Goal: Information Seeking & Learning: Check status

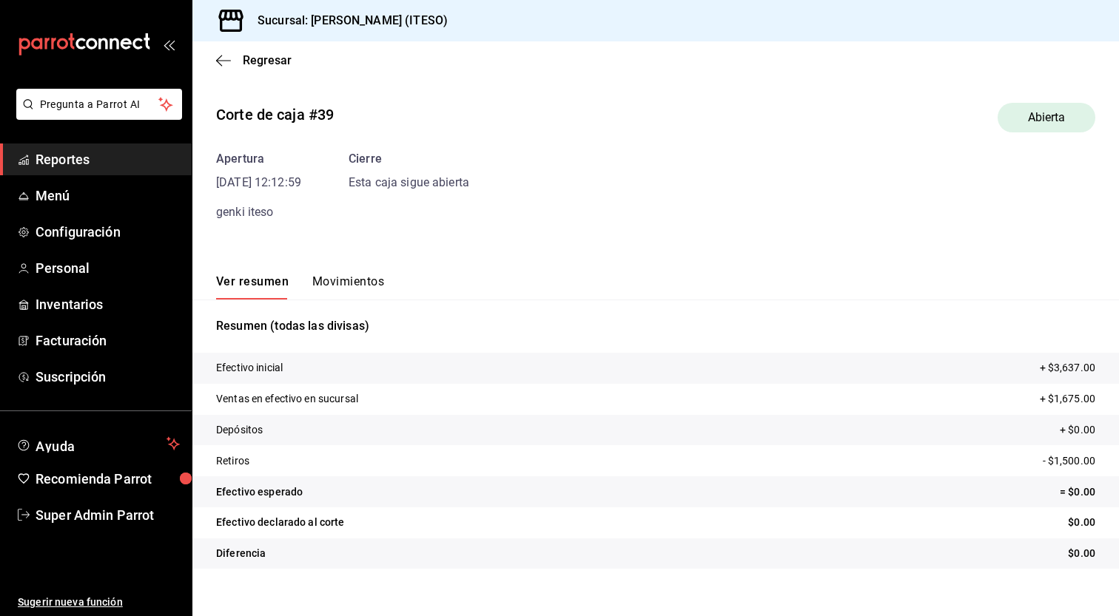
click at [380, 288] on button "Movimientos" at bounding box center [348, 287] width 72 height 25
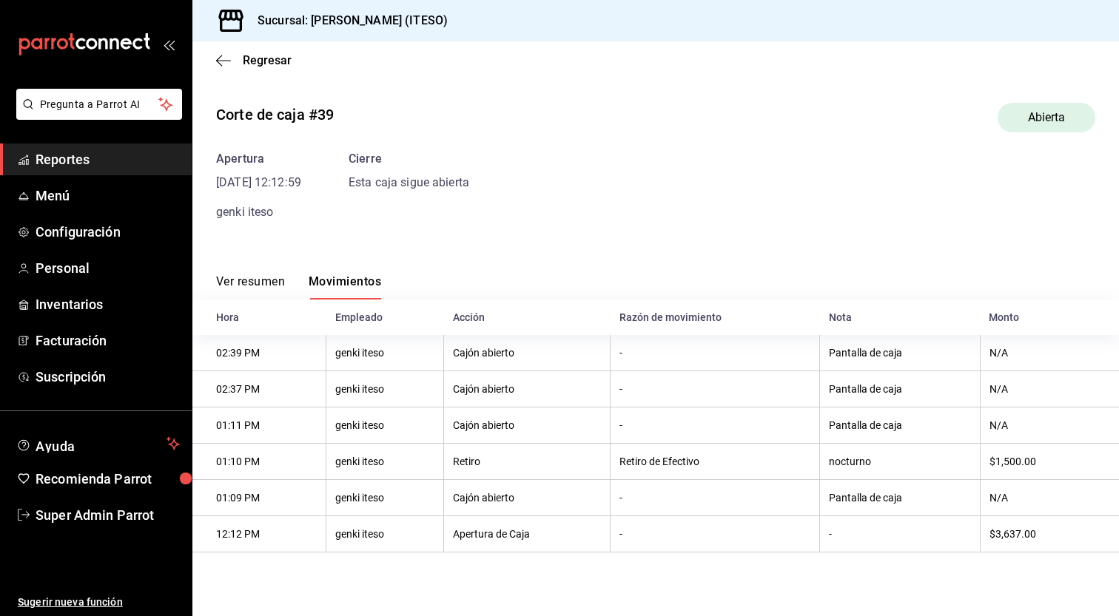
click at [101, 155] on span "Reportes" at bounding box center [108, 159] width 144 height 20
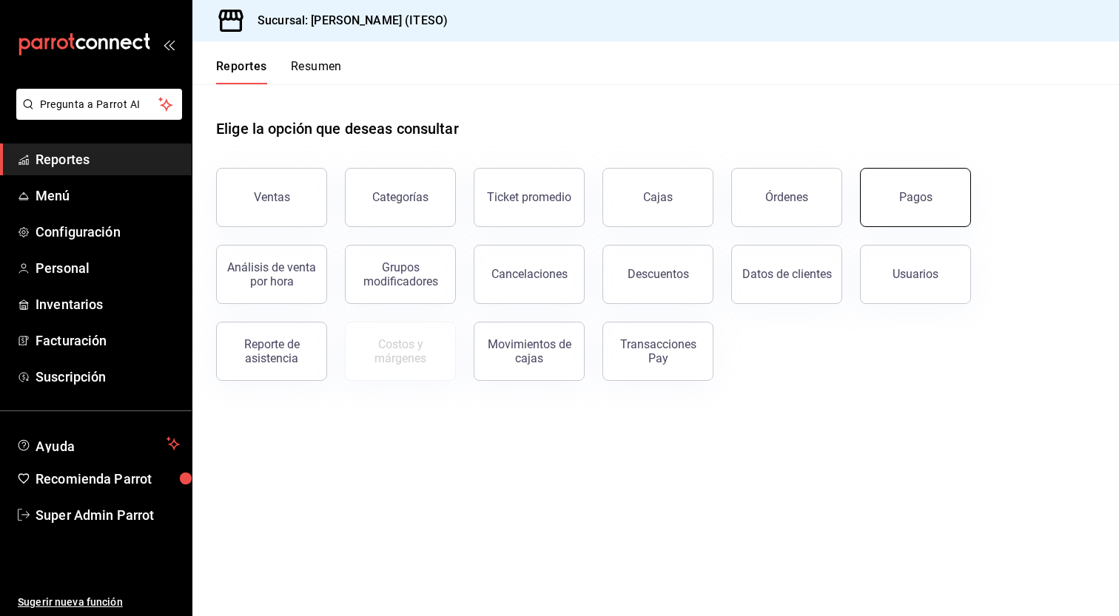
click at [881, 195] on button "Pagos" at bounding box center [915, 197] width 111 height 59
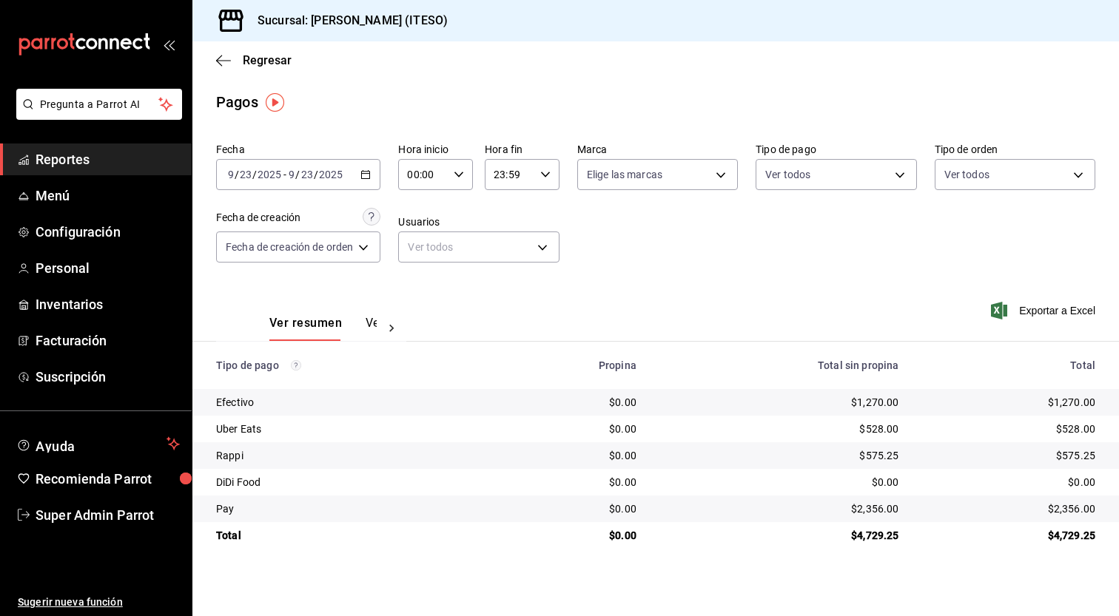
click at [362, 326] on div "Ver resumen Ver pagos" at bounding box center [322, 328] width 107 height 25
click at [368, 325] on button "Ver pagos" at bounding box center [393, 328] width 55 height 25
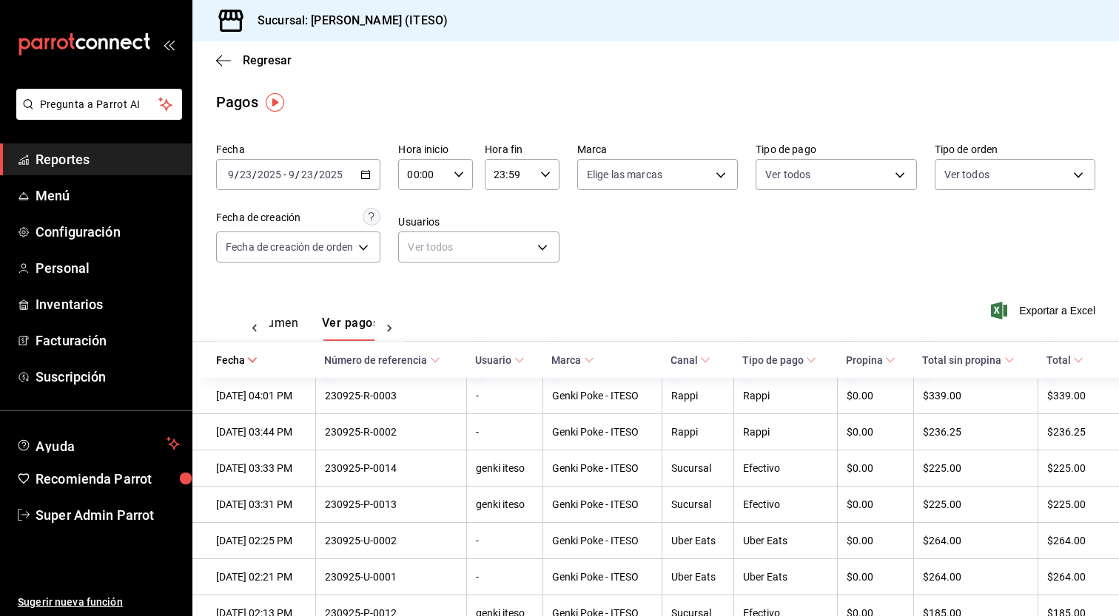
scroll to position [0, 44]
click at [135, 161] on span "Reportes" at bounding box center [108, 159] width 144 height 20
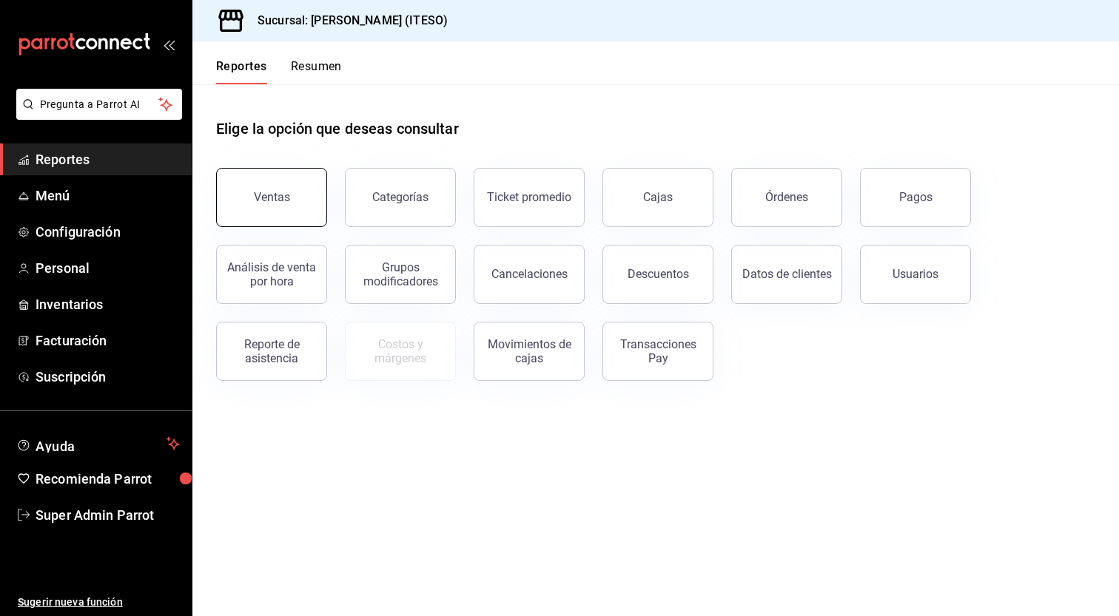
click at [286, 223] on button "Ventas" at bounding box center [271, 197] width 111 height 59
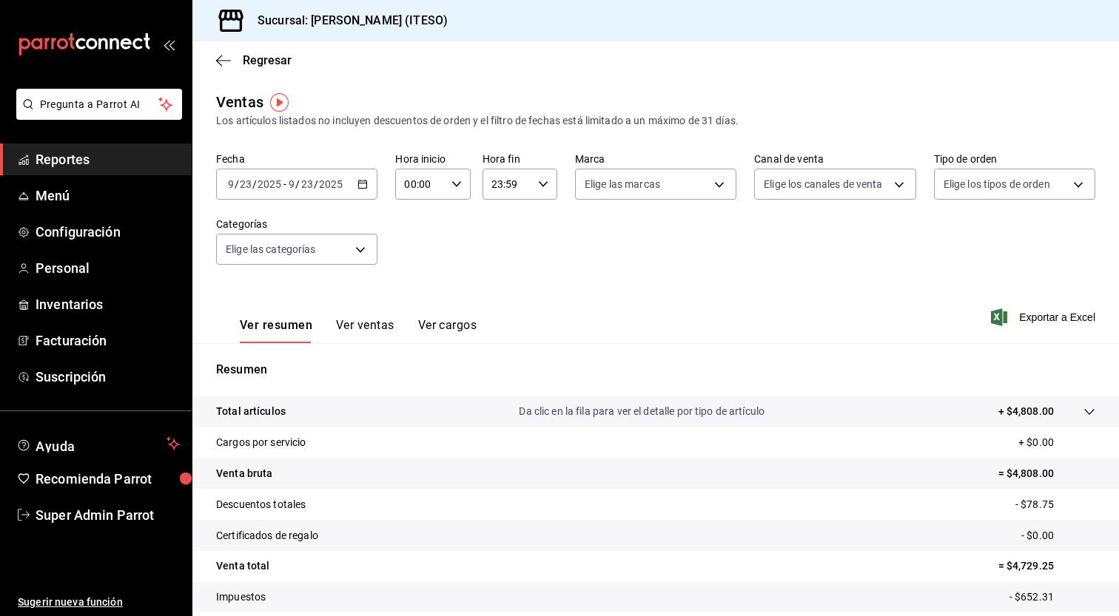
click at [454, 324] on button "Ver cargos" at bounding box center [447, 330] width 59 height 25
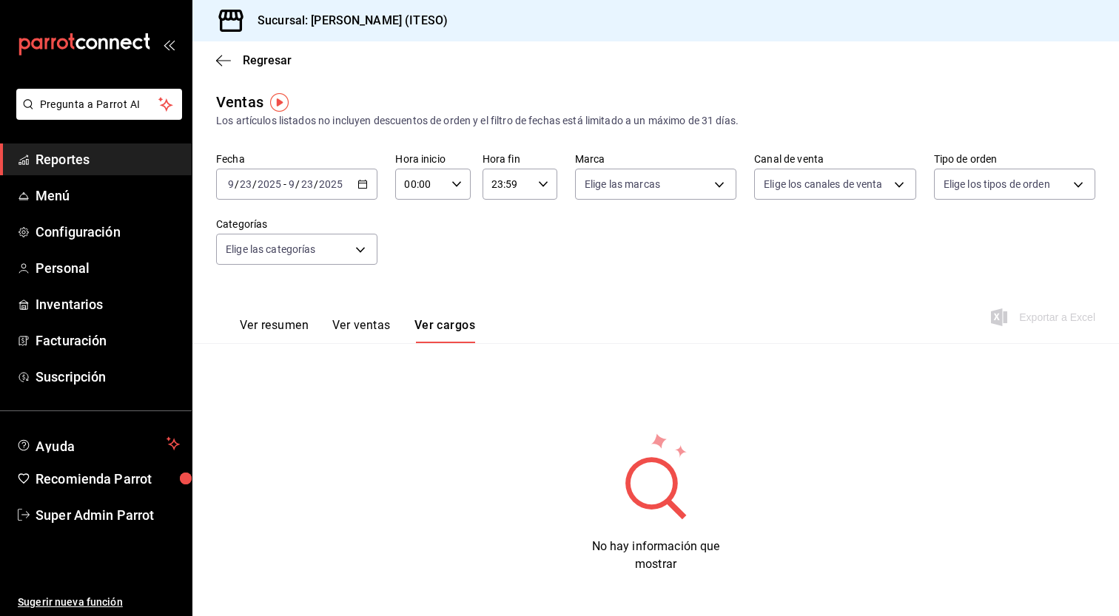
click at [360, 320] on button "Ver ventas" at bounding box center [361, 330] width 58 height 25
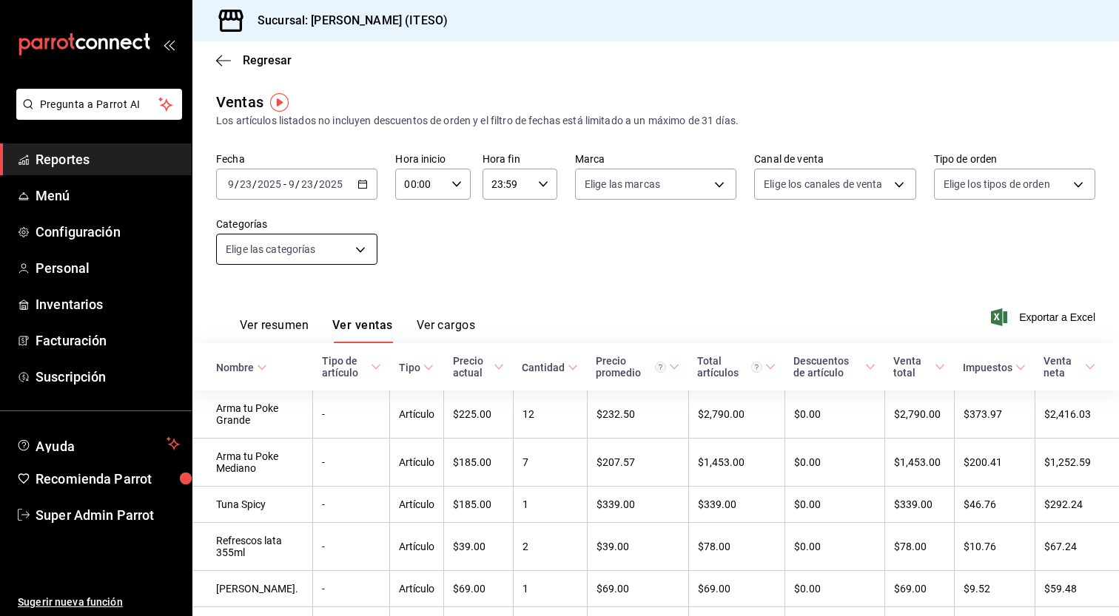
click at [272, 251] on body "Pregunta a Parrot AI Reportes Menú Configuración Personal Inventarios Facturaci…" at bounding box center [559, 308] width 1119 height 616
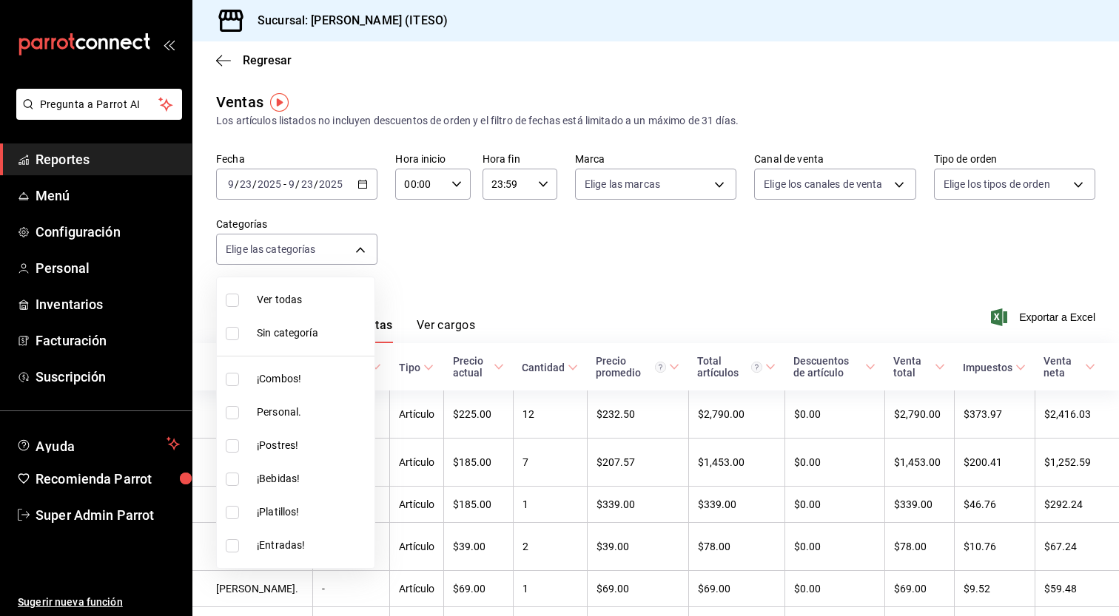
click at [486, 268] on div at bounding box center [559, 308] width 1119 height 616
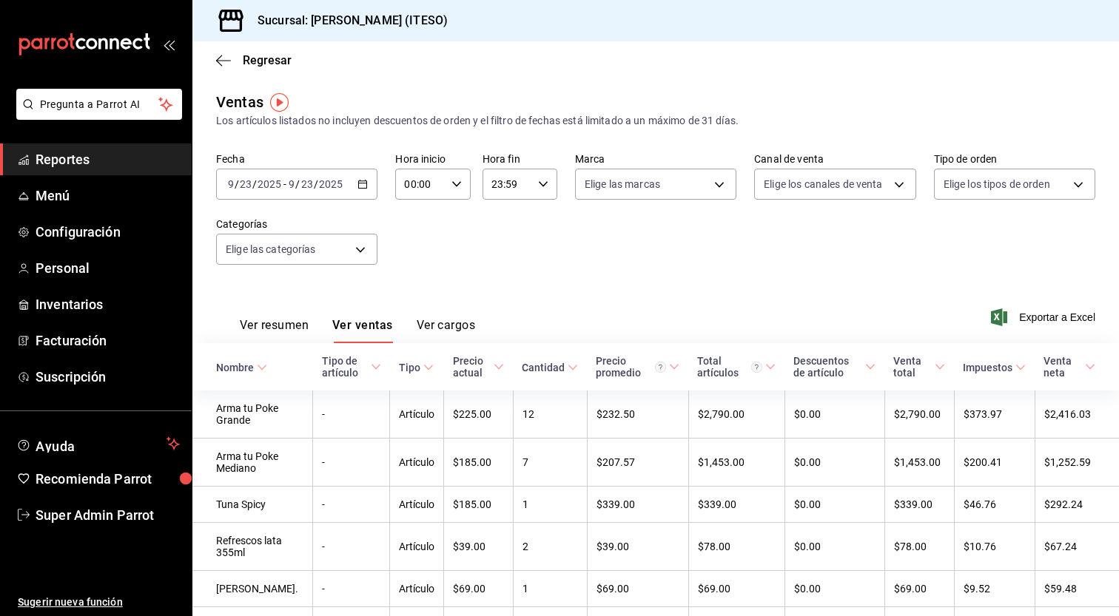
click at [95, 161] on span "Reportes" at bounding box center [108, 159] width 144 height 20
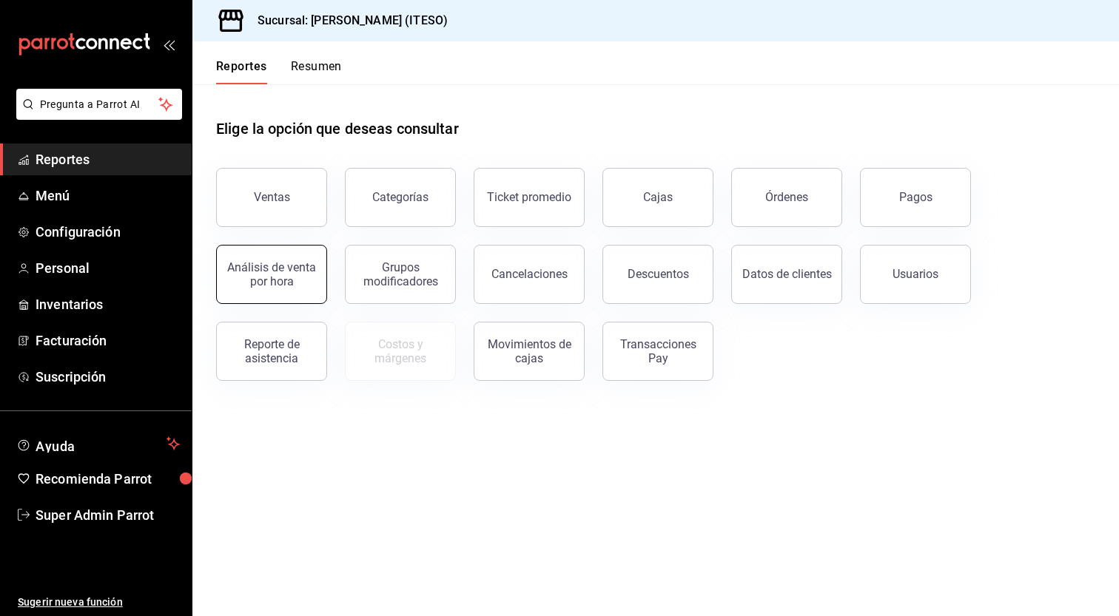
click at [280, 273] on div "Análisis de venta por hora" at bounding box center [272, 274] width 92 height 28
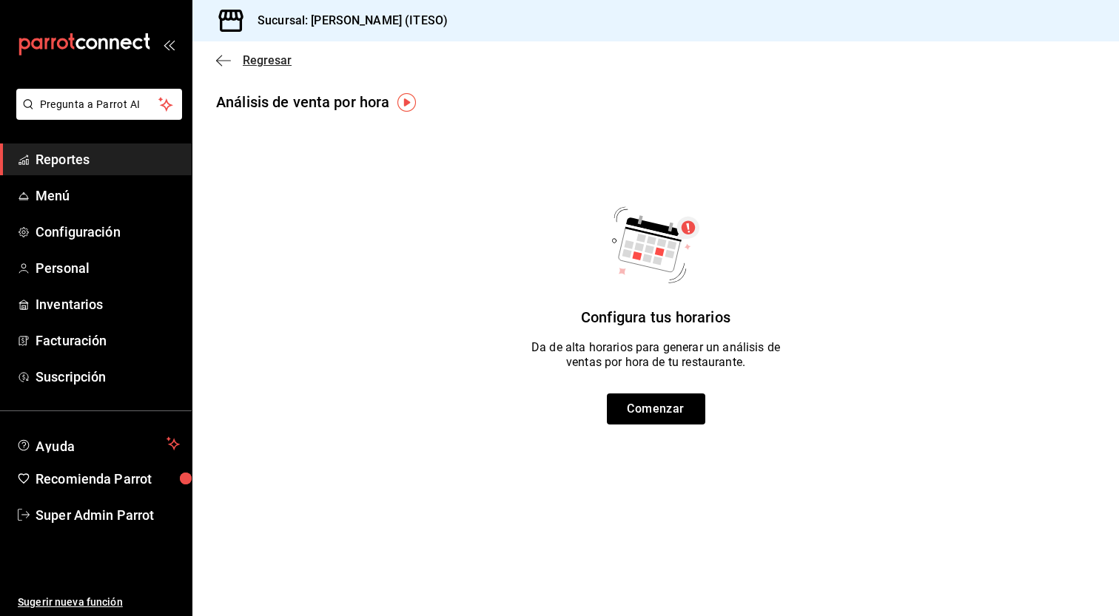
click at [243, 58] on span "Regresar" at bounding box center [267, 60] width 49 height 14
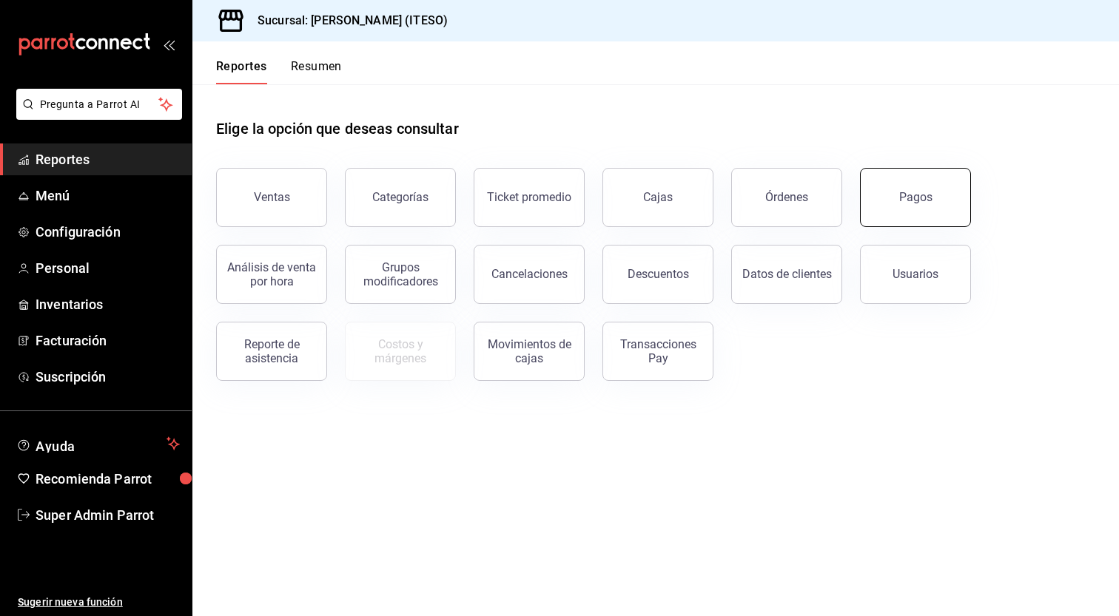
click at [898, 196] on button "Pagos" at bounding box center [915, 197] width 111 height 59
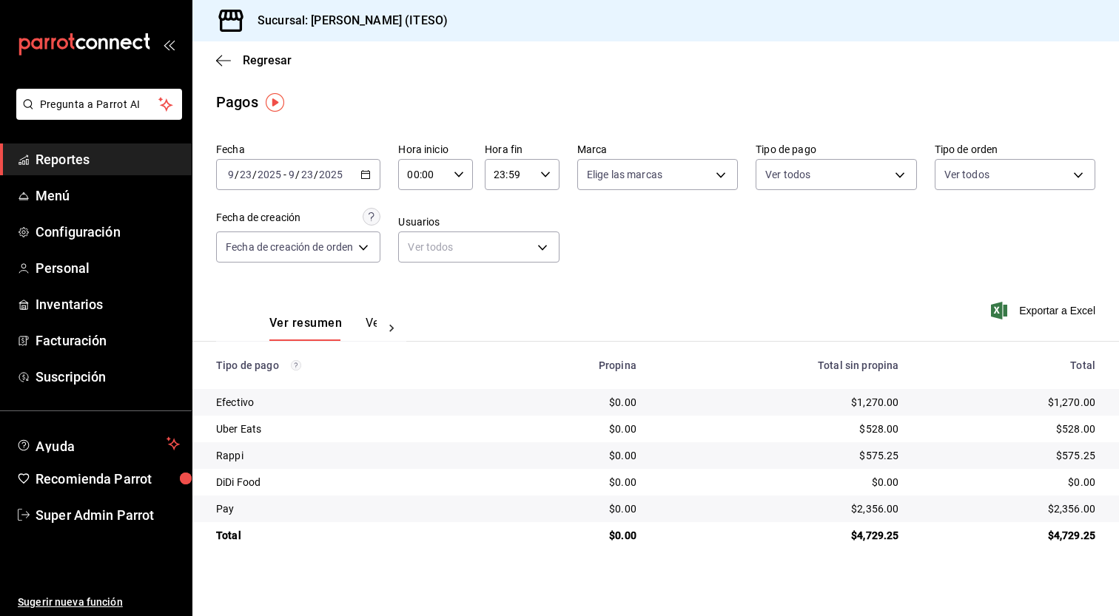
click at [373, 319] on button "Ver pagos" at bounding box center [393, 328] width 55 height 25
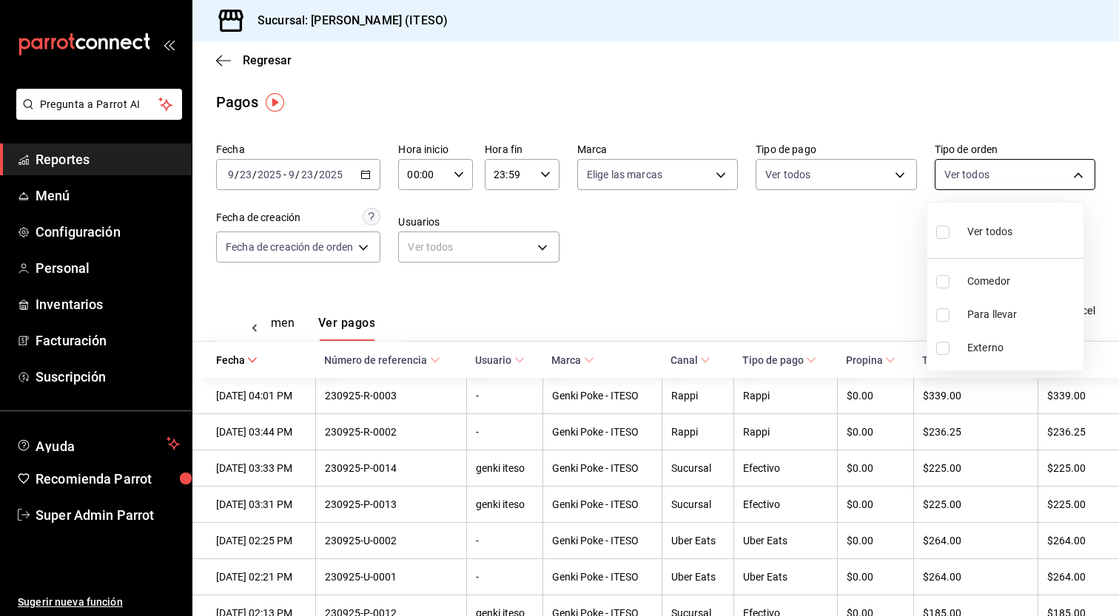
click at [963, 172] on body "Pregunta a Parrot AI Reportes Menú Configuración Personal Inventarios Facturaci…" at bounding box center [559, 308] width 1119 height 616
click at [857, 171] on div at bounding box center [559, 308] width 1119 height 616
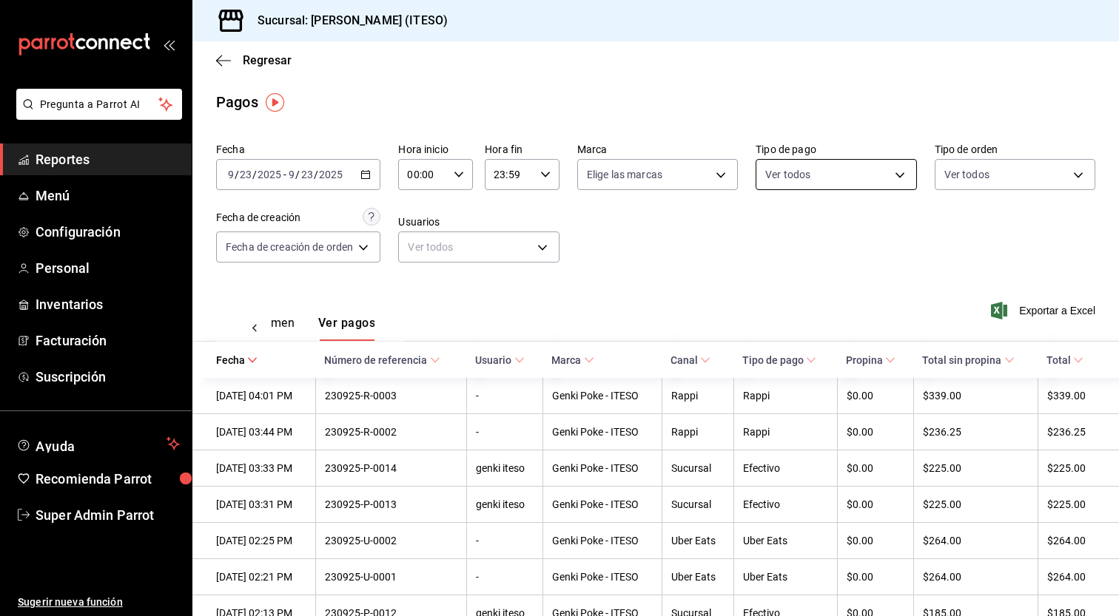
click at [835, 177] on body "Pregunta a Parrot AI Reportes Menú Configuración Personal Inventarios Facturaci…" at bounding box center [559, 308] width 1119 height 616
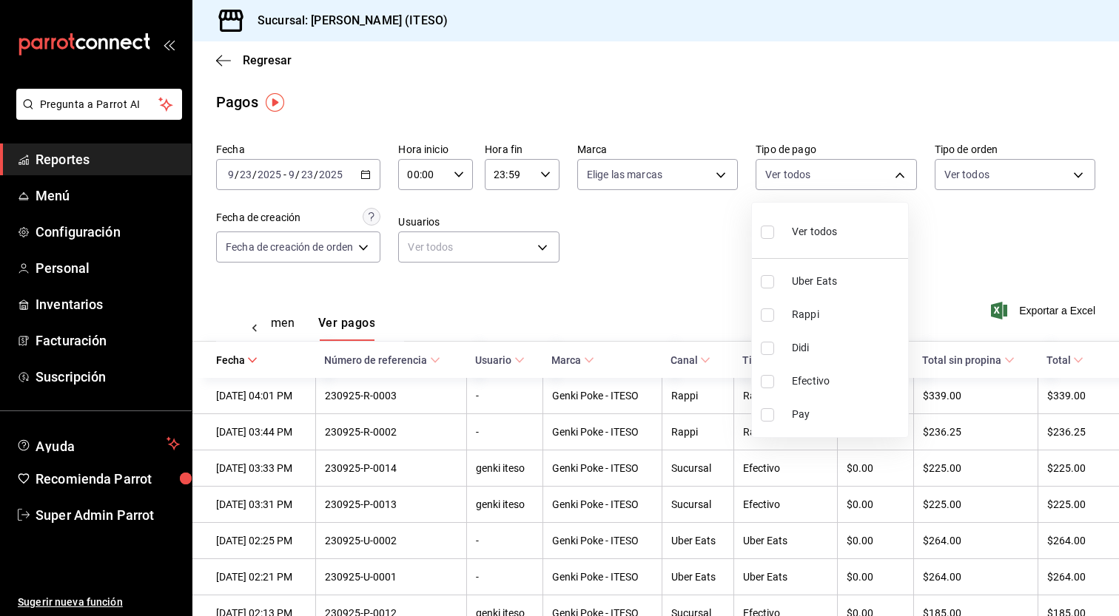
click at [696, 173] on div at bounding box center [559, 308] width 1119 height 616
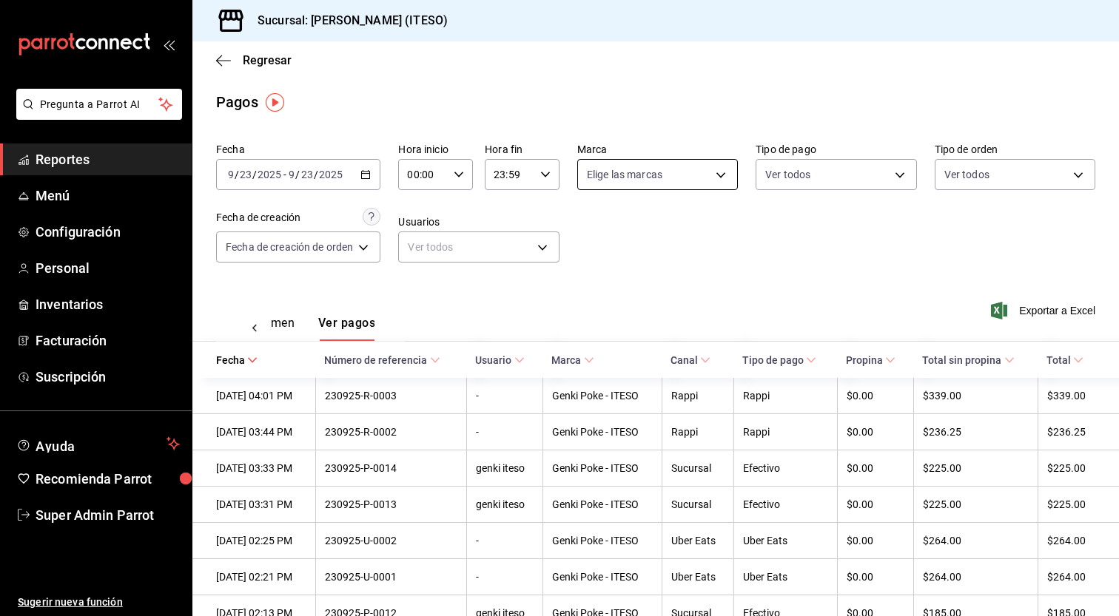
click at [692, 173] on body "Pregunta a Parrot AI Reportes Menú Configuración Personal Inventarios Facturaci…" at bounding box center [559, 308] width 1119 height 616
click at [486, 192] on div at bounding box center [559, 308] width 1119 height 616
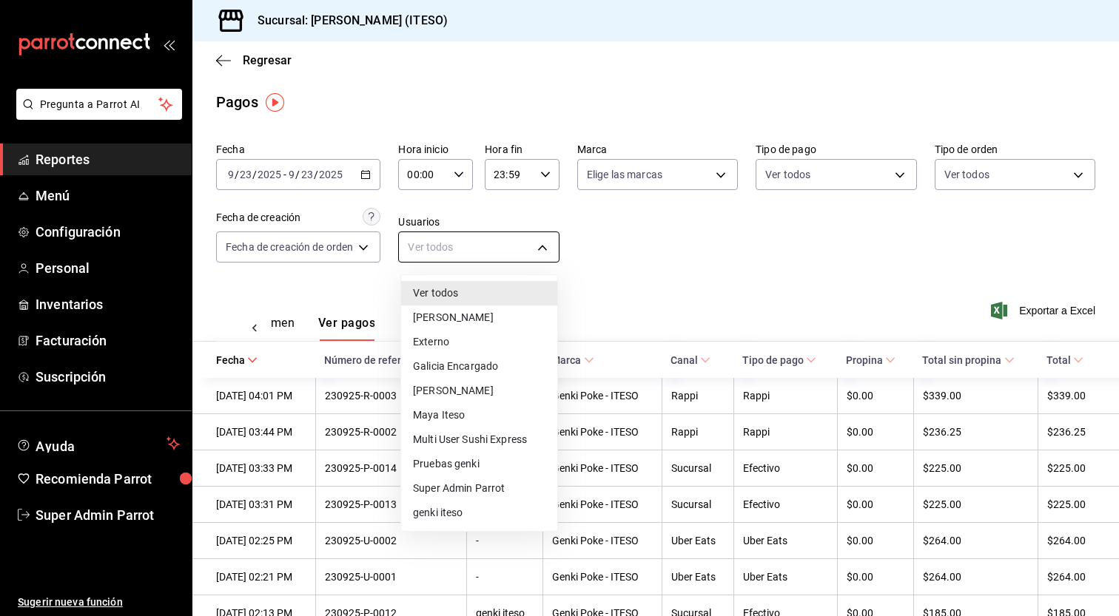
click at [486, 241] on body "Pregunta a Parrot AI Reportes Menú Configuración Personal Inventarios Facturaci…" at bounding box center [559, 308] width 1119 height 616
click at [686, 255] on div at bounding box center [559, 308] width 1119 height 616
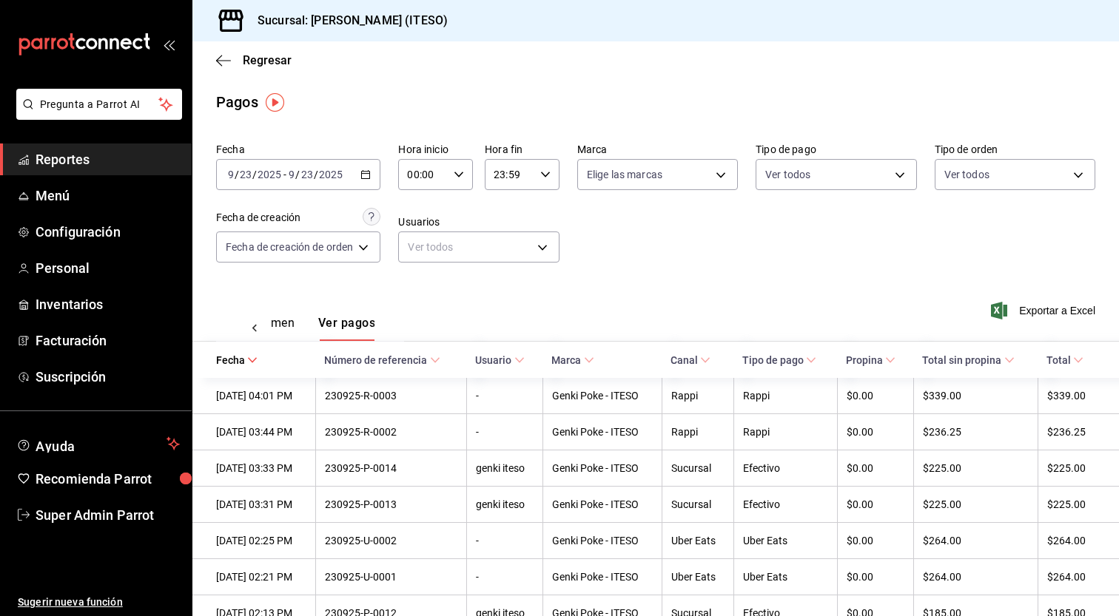
click at [101, 155] on span "Reportes" at bounding box center [108, 159] width 144 height 20
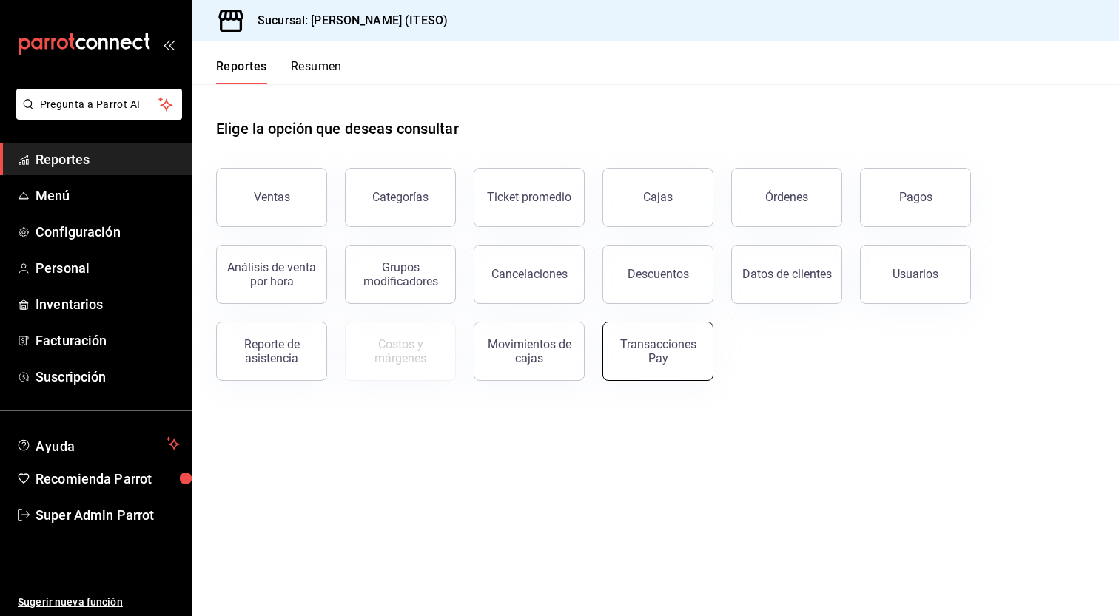
click at [670, 364] on button "Transacciones Pay" at bounding box center [657, 351] width 111 height 59
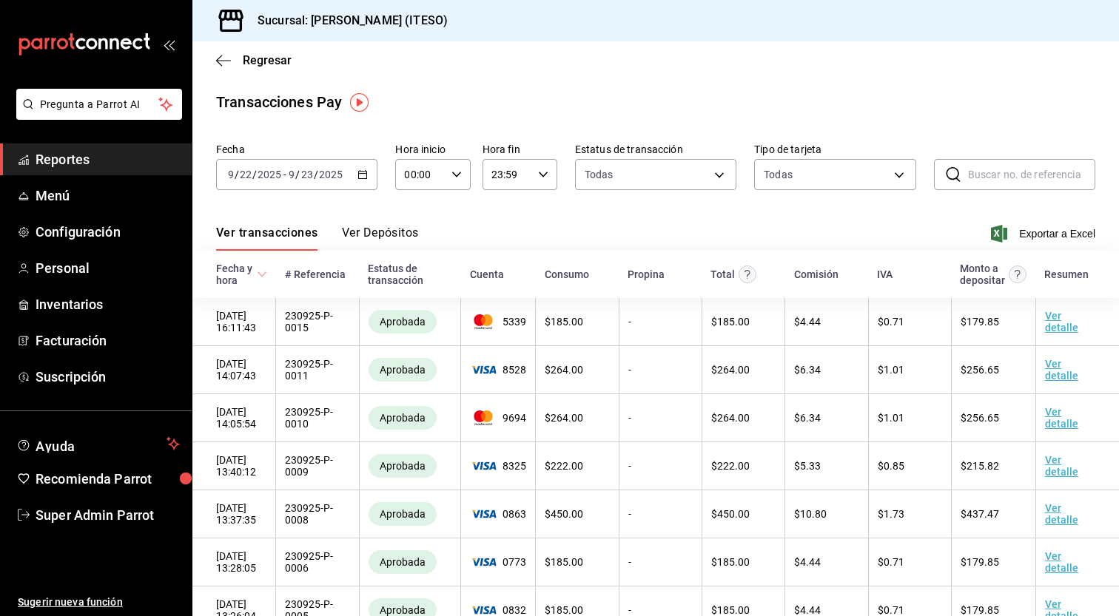
click at [369, 230] on button "Ver Depósitos" at bounding box center [380, 238] width 77 height 25
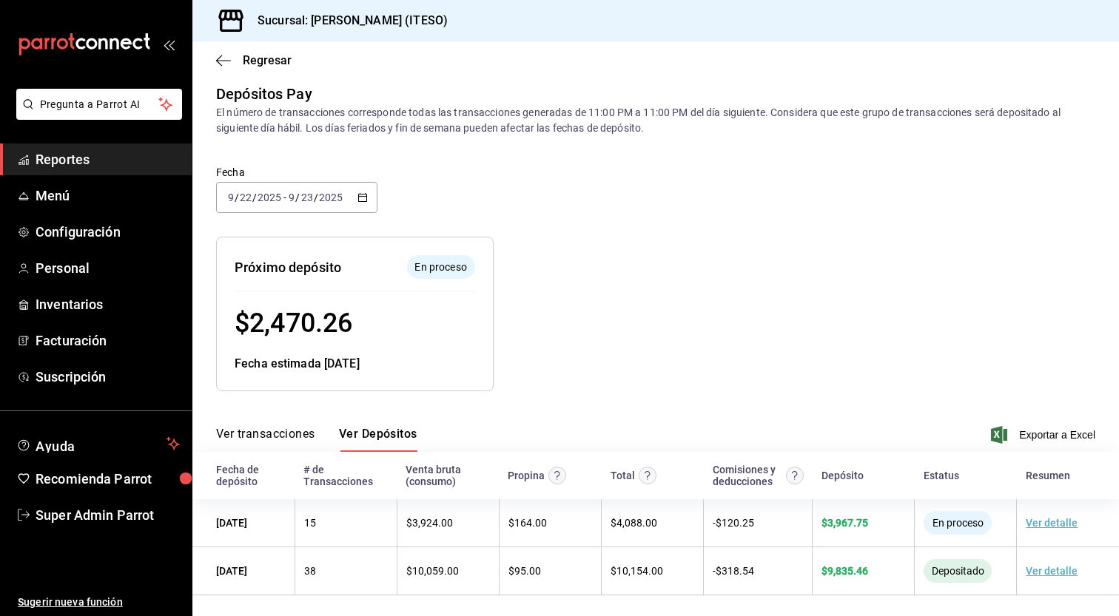
scroll to position [7, 0]
click at [91, 196] on span "Menú" at bounding box center [108, 196] width 144 height 20
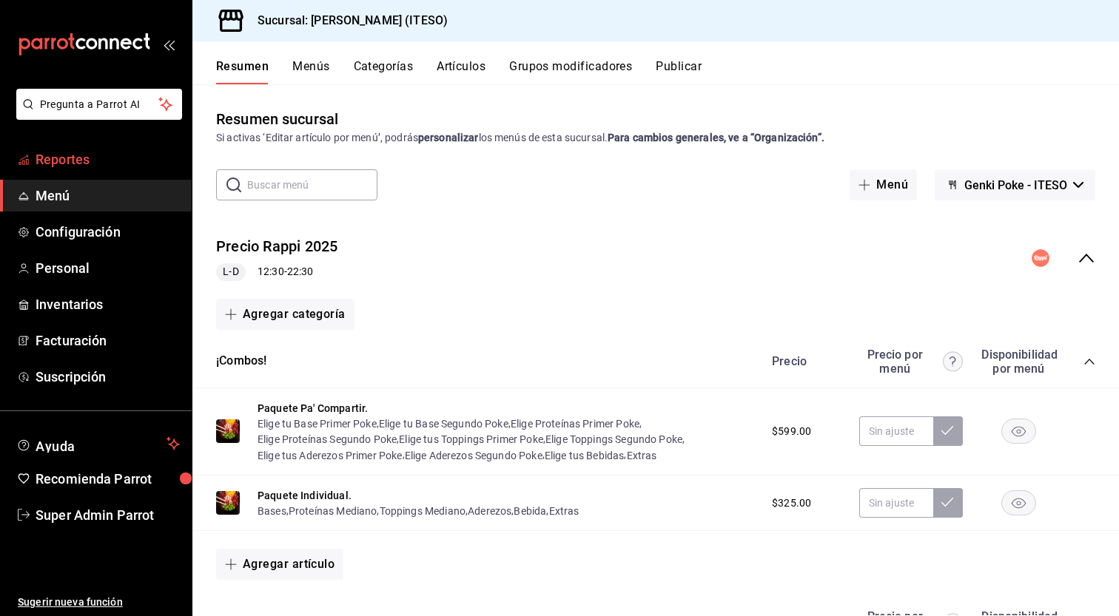
click at [101, 155] on span "Reportes" at bounding box center [108, 159] width 144 height 20
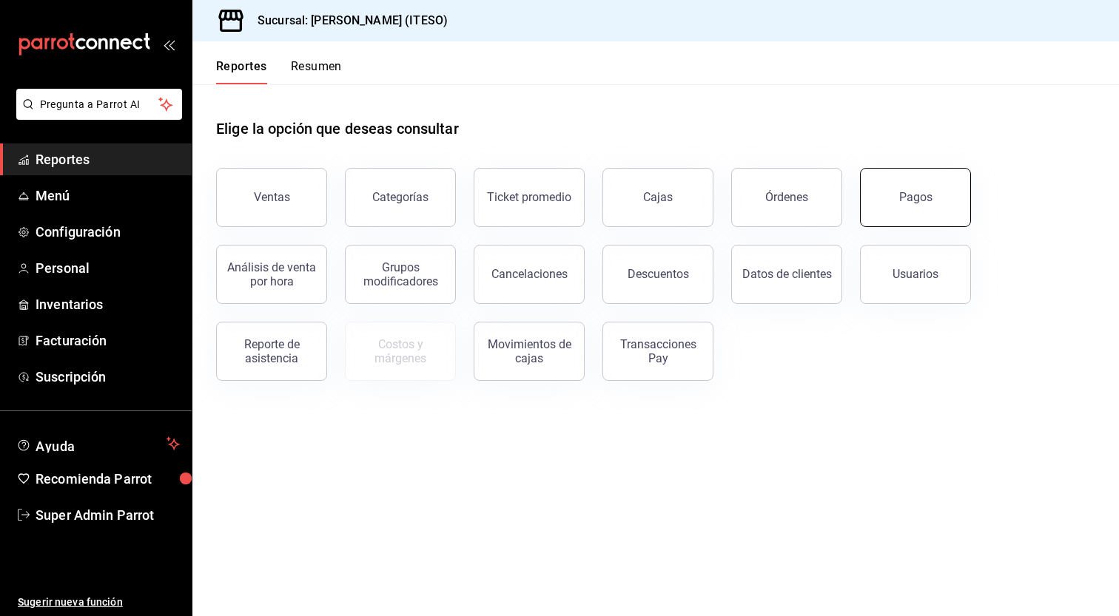
click at [919, 204] on button "Pagos" at bounding box center [915, 197] width 111 height 59
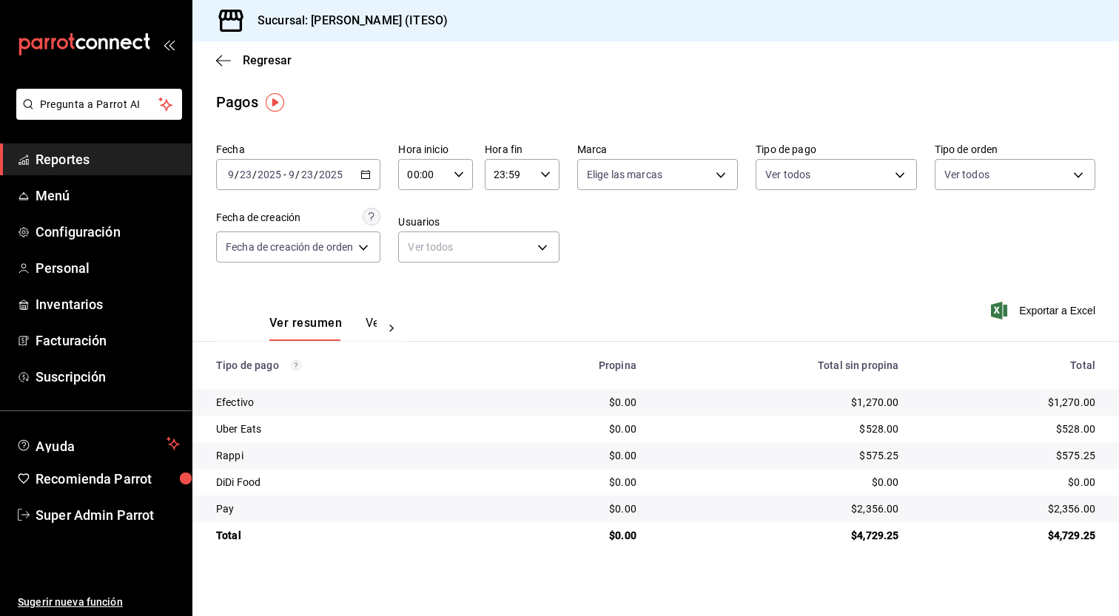
click at [369, 323] on button "Ver pagos" at bounding box center [393, 328] width 55 height 25
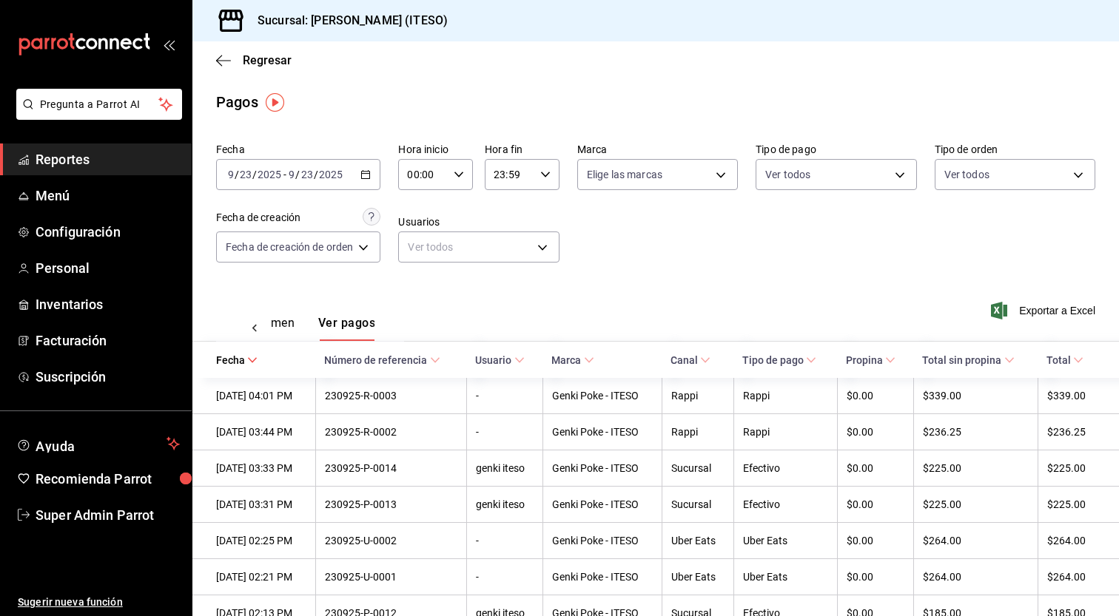
click at [102, 153] on span "Reportes" at bounding box center [108, 159] width 144 height 20
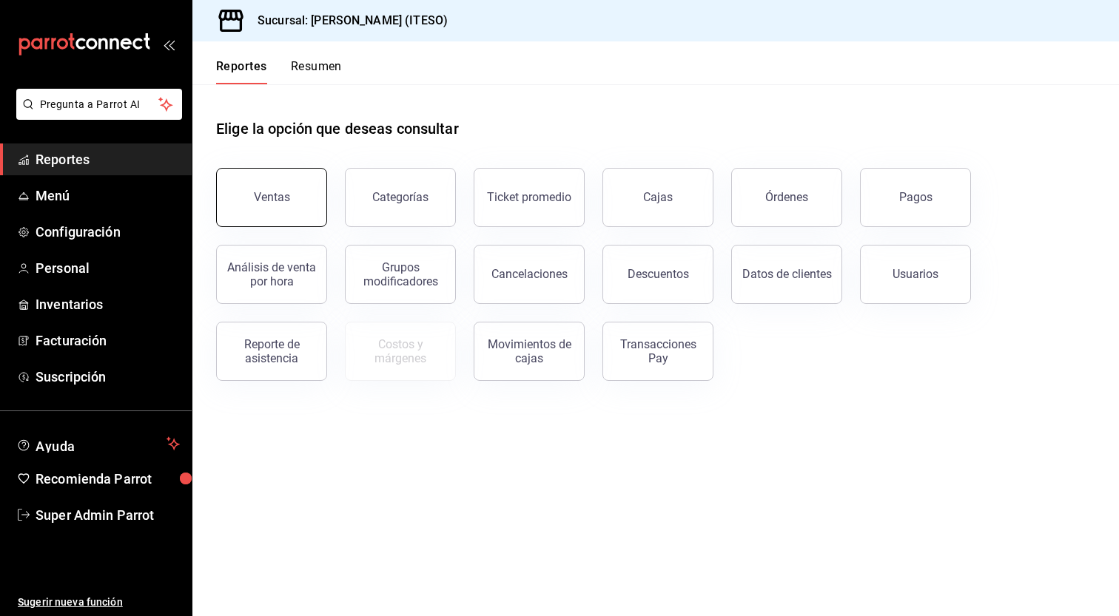
click at [282, 211] on button "Ventas" at bounding box center [271, 197] width 111 height 59
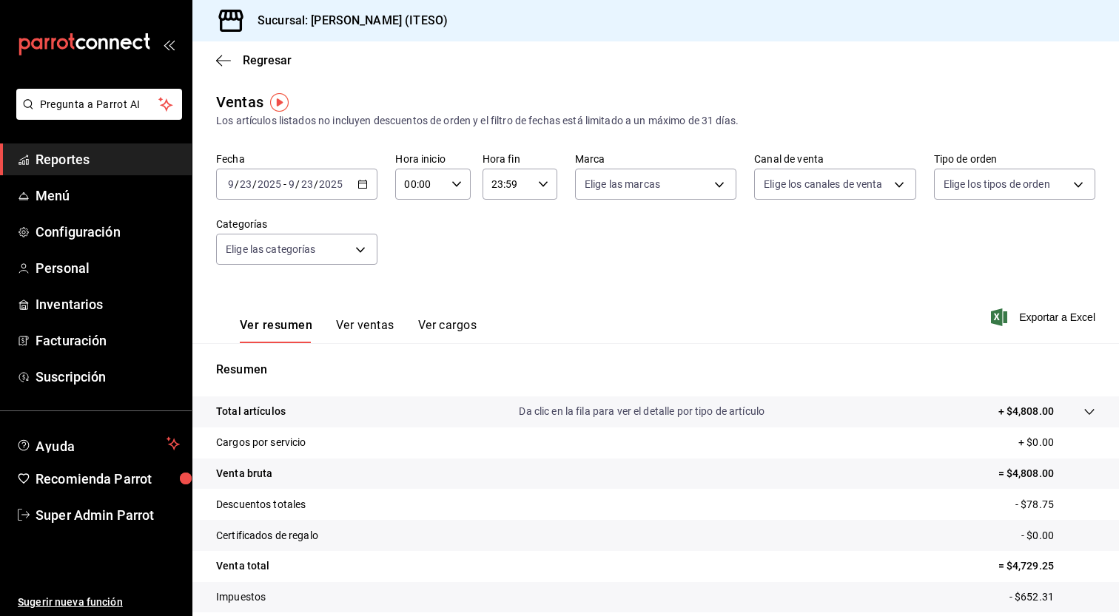
click at [357, 329] on button "Ver ventas" at bounding box center [365, 330] width 58 height 25
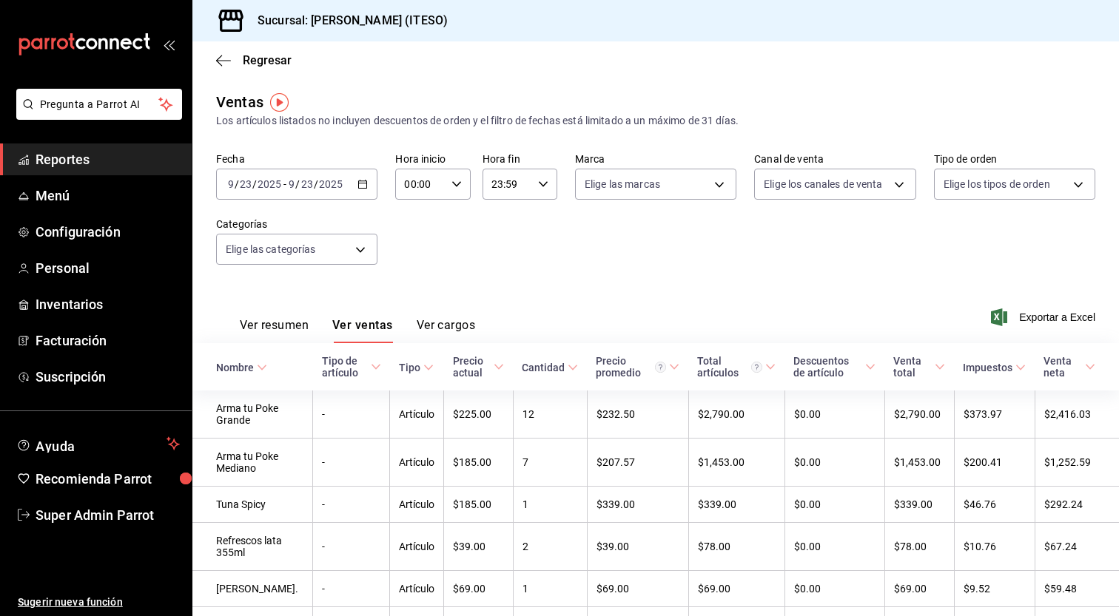
click at [471, 320] on button "Ver cargos" at bounding box center [446, 330] width 59 height 25
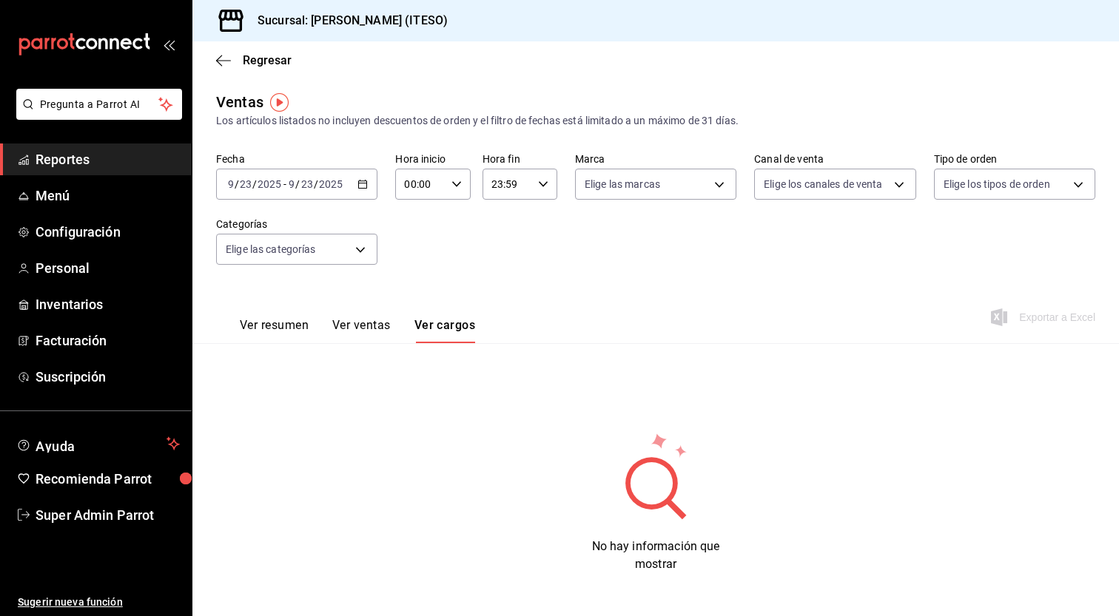
click at [389, 330] on button "Ver ventas" at bounding box center [361, 330] width 58 height 25
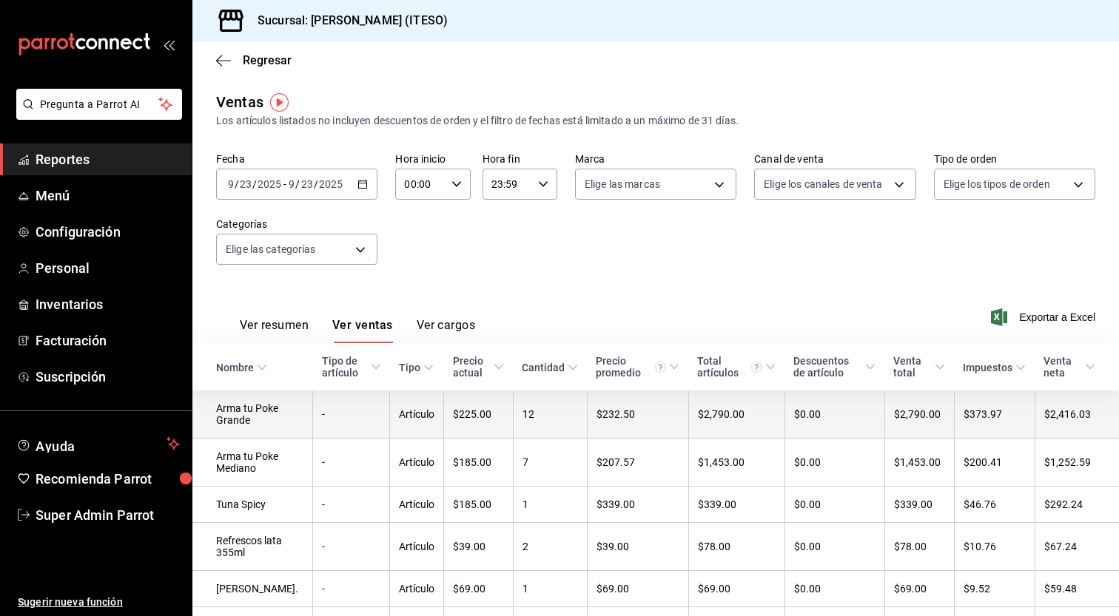
click at [710, 411] on td "$2,790.00" at bounding box center [736, 415] width 96 height 48
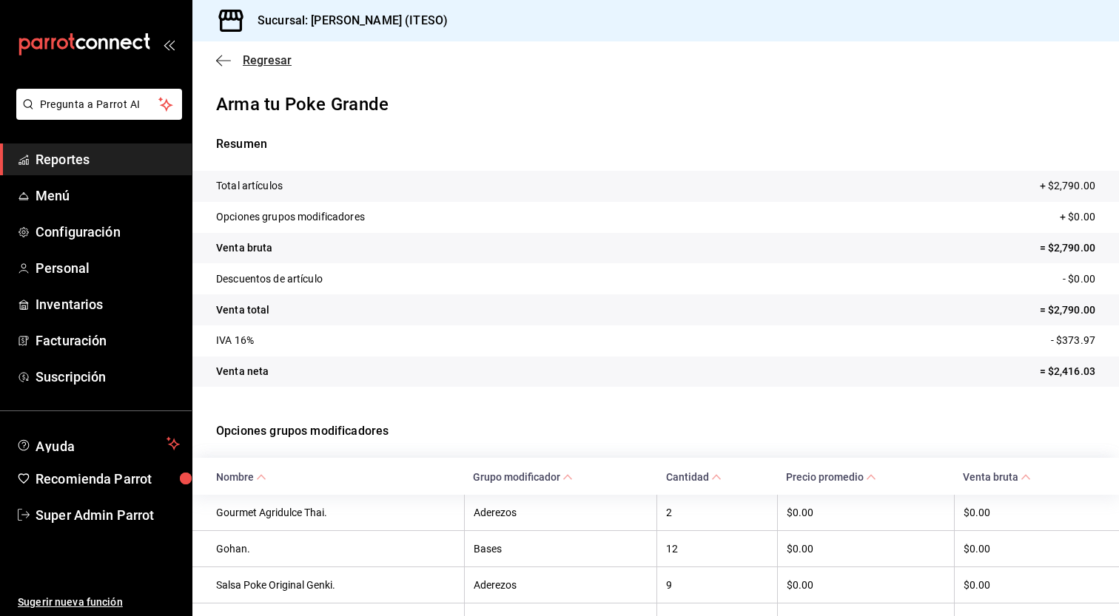
click at [216, 64] on icon "button" at bounding box center [223, 60] width 15 height 13
click at [232, 61] on span "Regresar" at bounding box center [253, 60] width 75 height 14
click at [266, 55] on span "Regresar" at bounding box center [267, 60] width 49 height 14
click at [92, 166] on span "Reportes" at bounding box center [108, 159] width 144 height 20
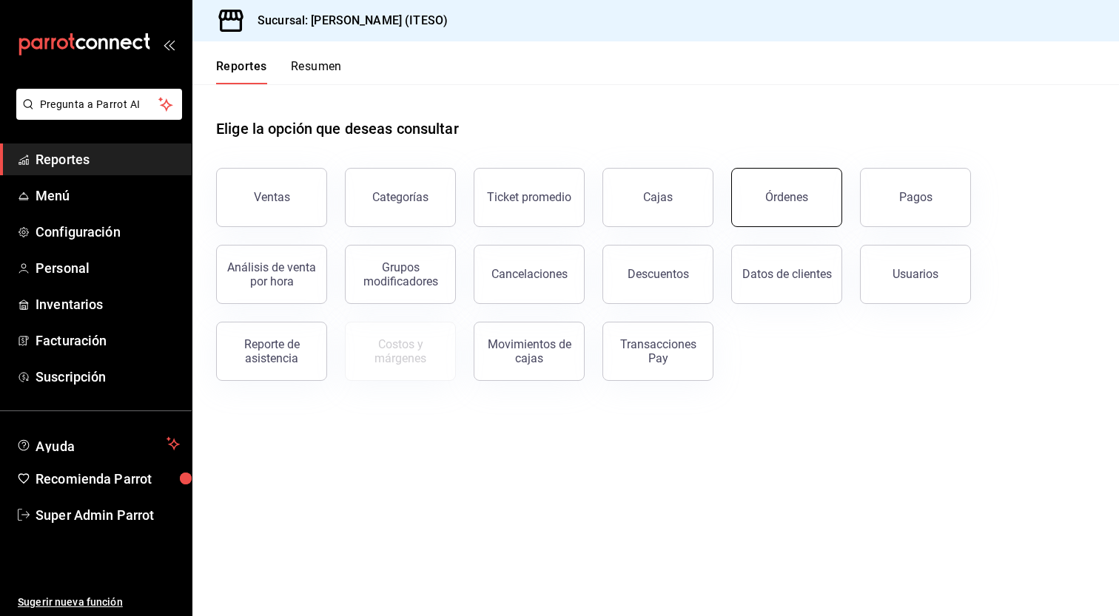
click at [775, 209] on button "Órdenes" at bounding box center [786, 197] width 111 height 59
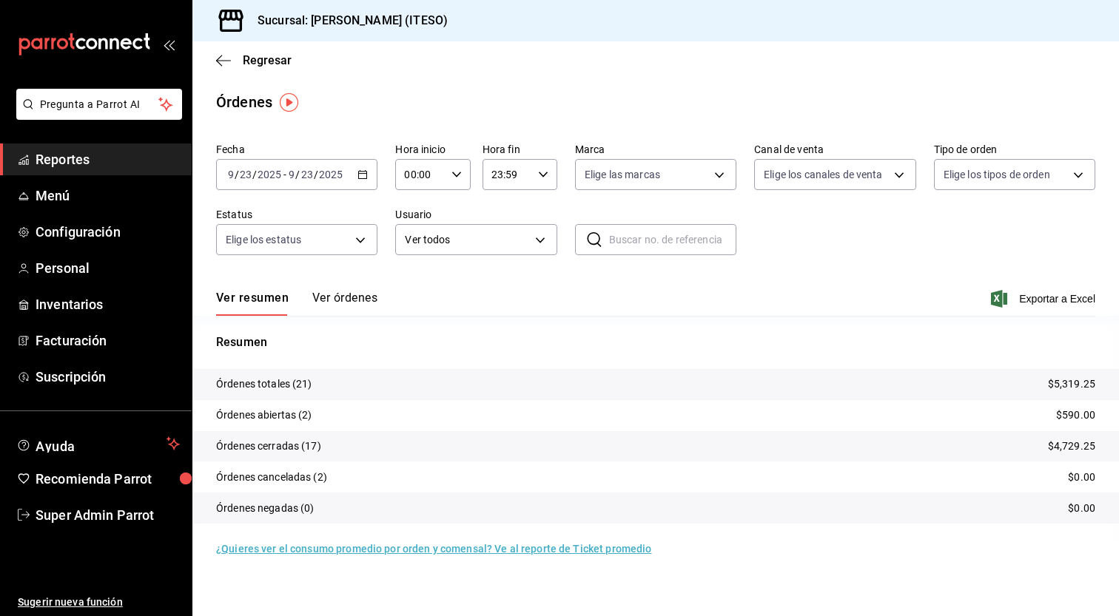
click at [279, 417] on p "Órdenes abiertas (2)" at bounding box center [264, 416] width 96 height 16
click at [280, 413] on p "Órdenes abiertas (2)" at bounding box center [264, 416] width 96 height 16
click at [299, 477] on p "Órdenes canceladas (2)" at bounding box center [271, 478] width 111 height 16
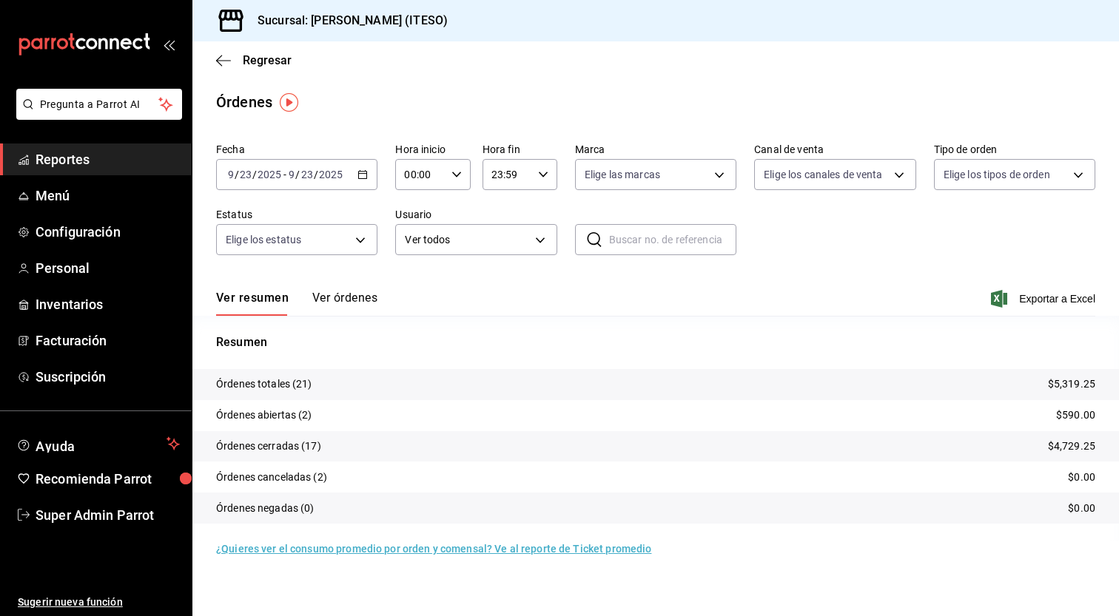
click at [439, 479] on tr "Órdenes canceladas (2) $0.00" at bounding box center [655, 477] width 926 height 31
click at [308, 475] on p "Órdenes canceladas (2)" at bounding box center [271, 478] width 111 height 16
click at [542, 468] on tr "Órdenes canceladas (2) $0.00" at bounding box center [655, 477] width 926 height 31
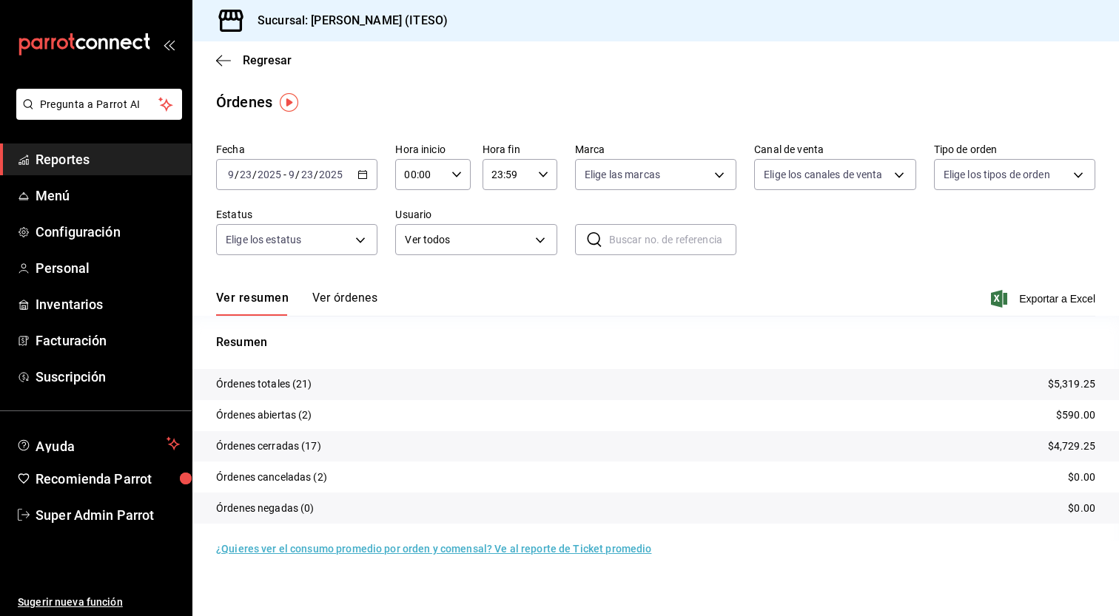
click at [352, 299] on button "Ver órdenes" at bounding box center [344, 303] width 65 height 25
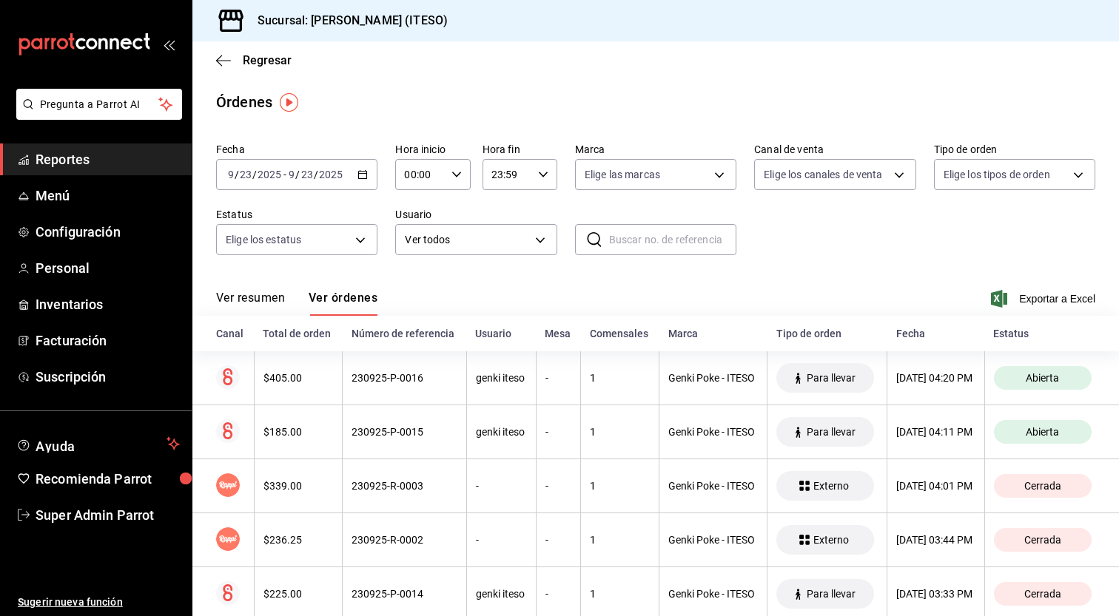
click at [1004, 338] on div "Estatus" at bounding box center [1044, 334] width 102 height 12
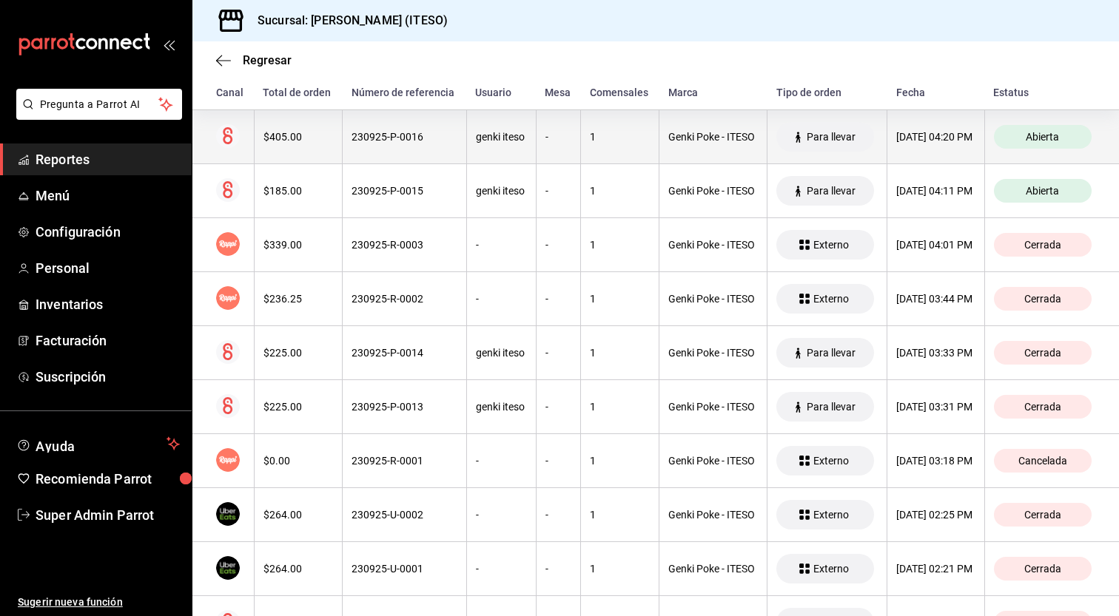
scroll to position [300, 0]
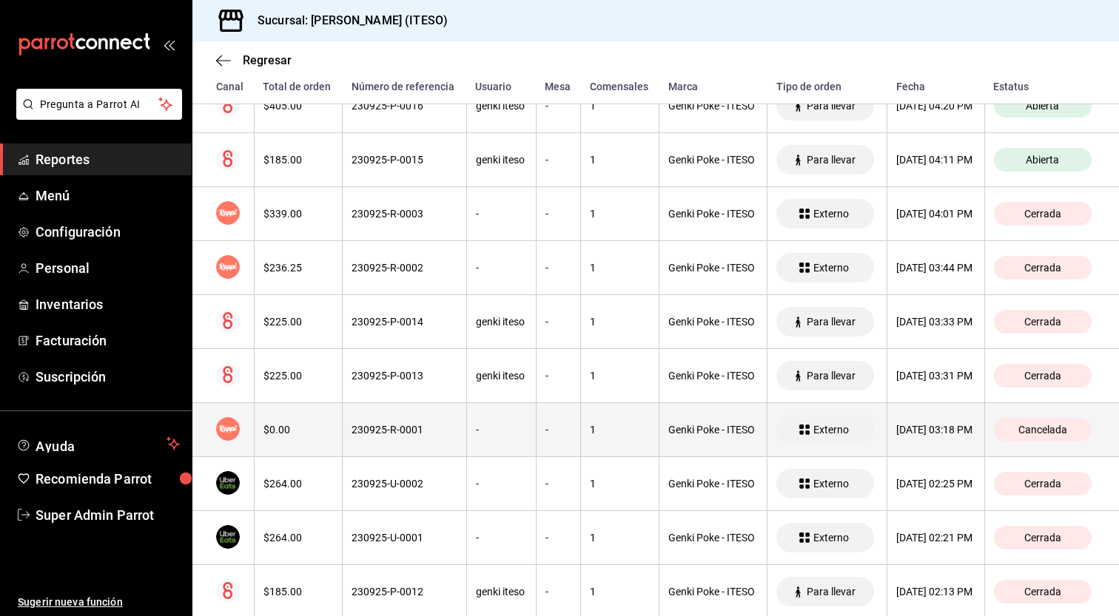
click at [545, 436] on div "-" at bounding box center [558, 430] width 27 height 12
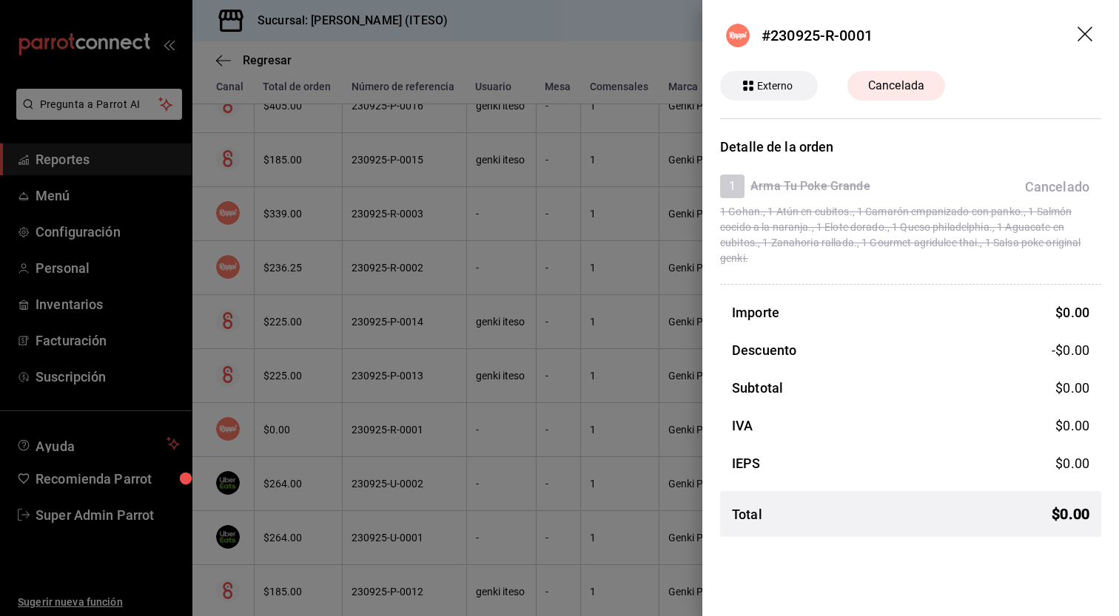
click at [772, 78] on span "Externo" at bounding box center [775, 86] width 48 height 16
